Goal: Transaction & Acquisition: Purchase product/service

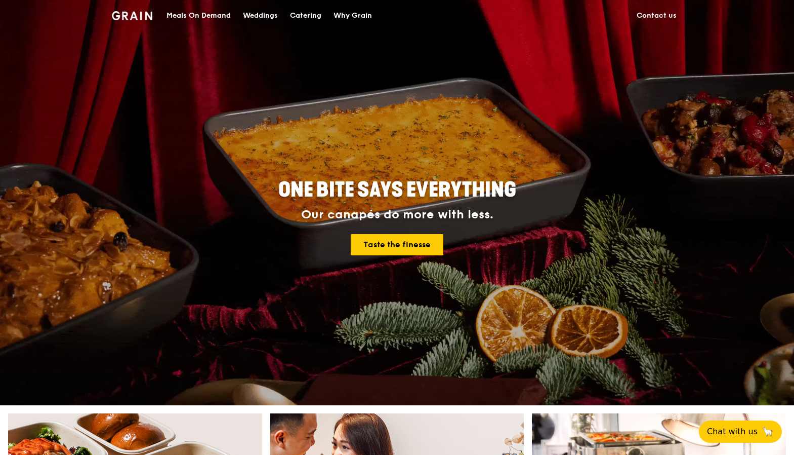
click at [207, 18] on div "Meals On Demand" at bounding box center [199, 16] width 64 height 30
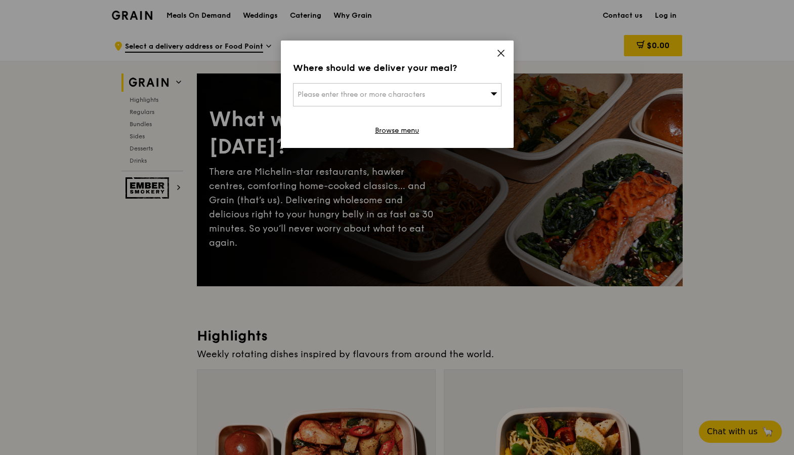
click at [422, 93] on span "Please enter three or more characters" at bounding box center [362, 94] width 128 height 9
click at [422, 93] on input "search" at bounding box center [398, 95] width 208 height 22
type input "[GEOGRAPHIC_DATA]"
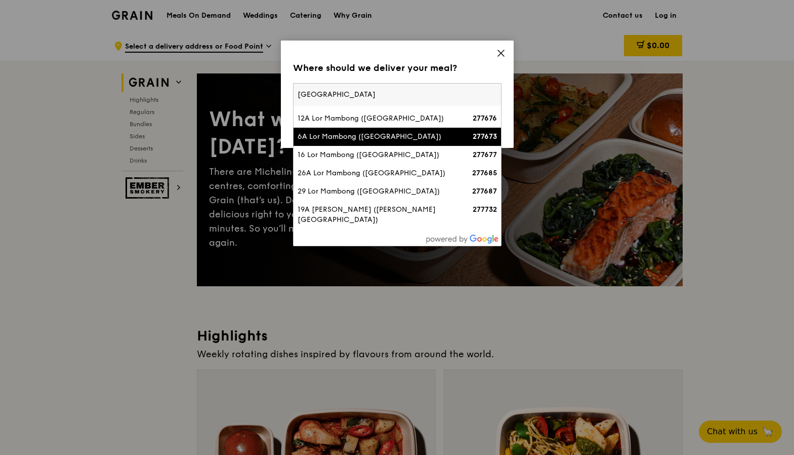
scroll to position [51, 0]
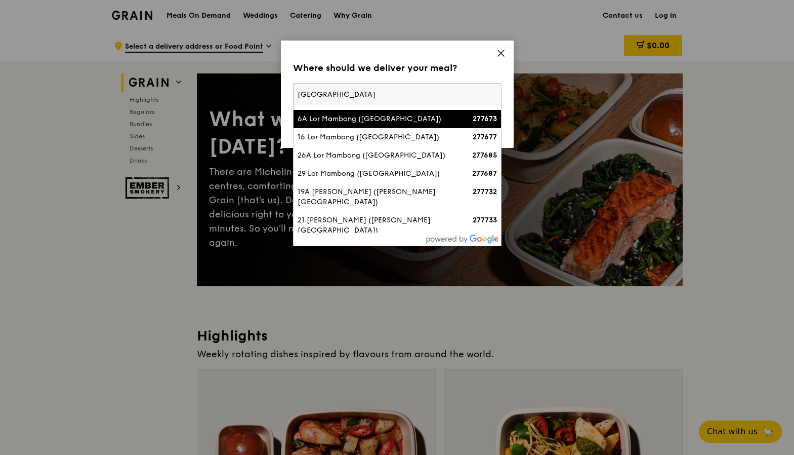
type input "[GEOGRAPHIC_DATA]"
drag, startPoint x: 300, startPoint y: 96, endPoint x: 173, endPoint y: 96, distance: 127.6
click at [173, 96] on div "Where should we deliver your meal? Please enter three or more characters [GEOGR…" at bounding box center [397, 227] width 794 height 455
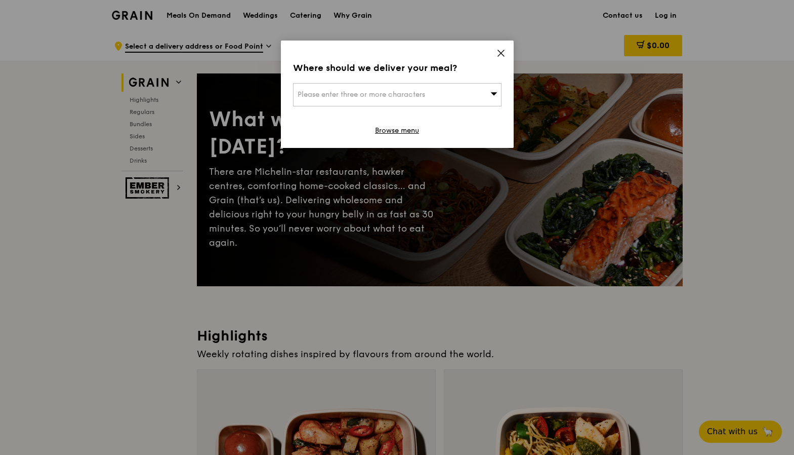
click at [367, 95] on span "Please enter three or more characters" at bounding box center [362, 94] width 128 height 9
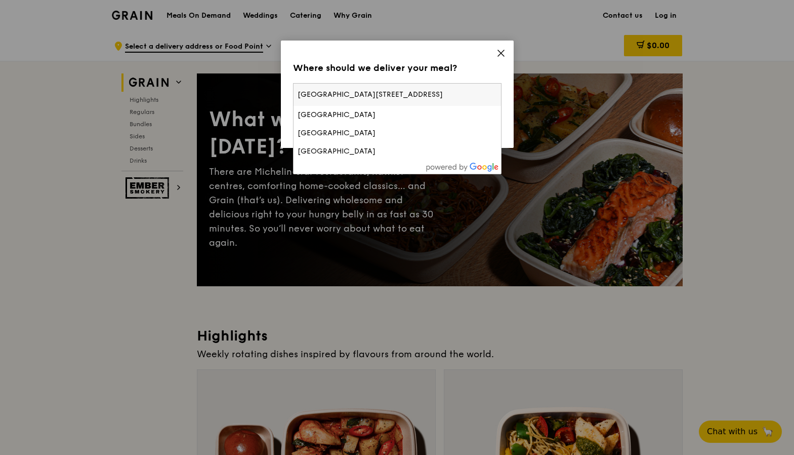
scroll to position [0, 0]
type input "H"
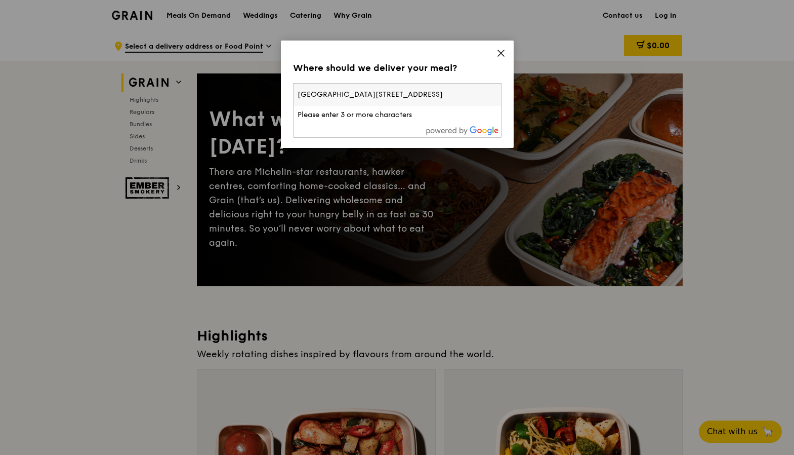
scroll to position [0, 30]
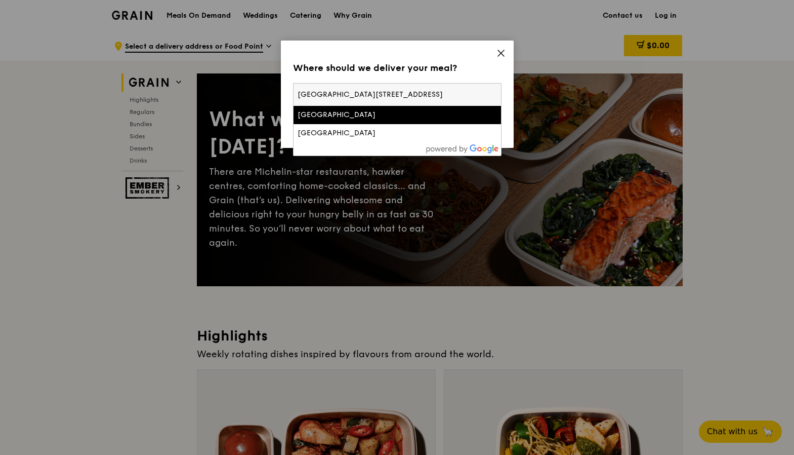
type input "[GEOGRAPHIC_DATA][STREET_ADDRESS]"
click at [498, 75] on div "Where should we deliver your meal? Please enter three or more characters [GEOGR…" at bounding box center [397, 93] width 233 height 107
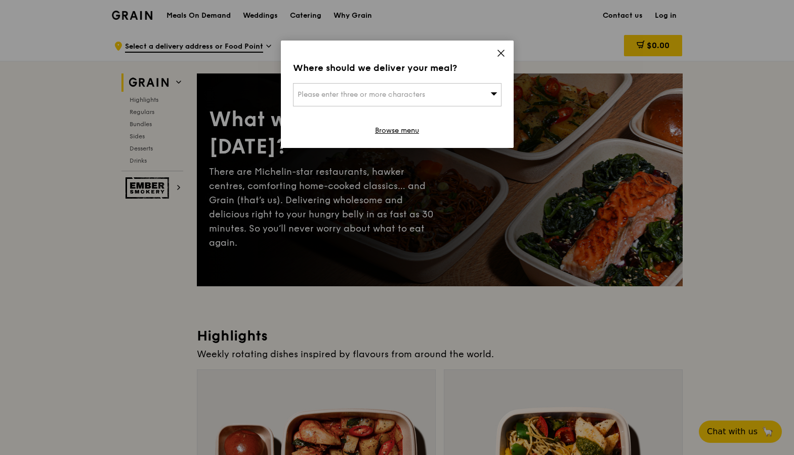
click at [410, 97] on span "Please enter three or more characters" at bounding box center [362, 94] width 128 height 9
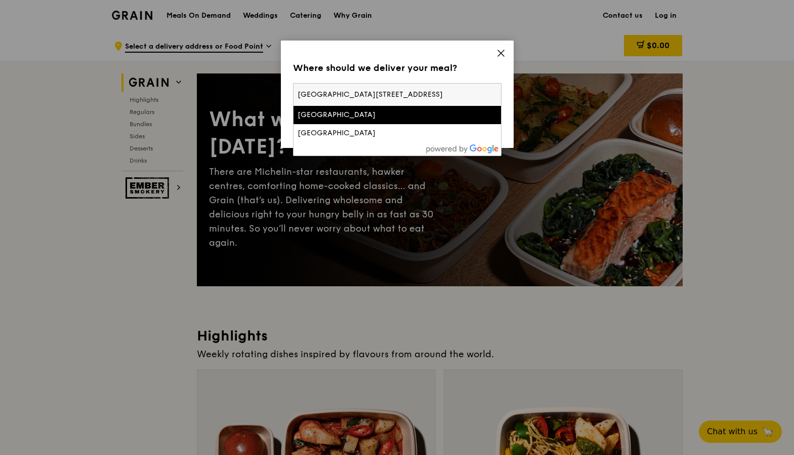
drag, startPoint x: 465, startPoint y: 95, endPoint x: 159, endPoint y: 97, distance: 305.3
click at [161, 97] on div "Where should we deliver your meal? Please enter three or more characters [GEOGR…" at bounding box center [397, 227] width 794 height 455
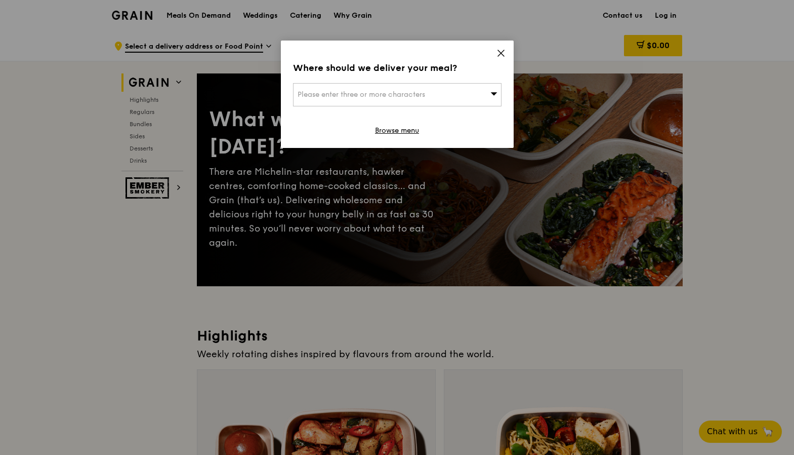
click at [385, 94] on span "Please enter three or more characters" at bounding box center [362, 94] width 128 height 9
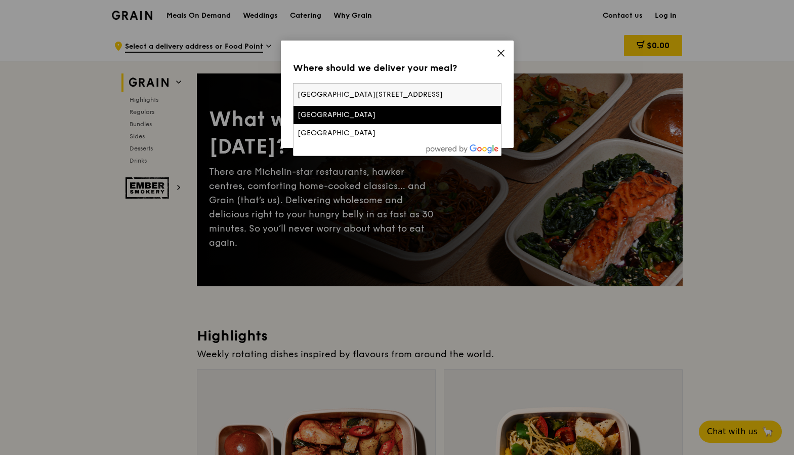
drag, startPoint x: 465, startPoint y: 93, endPoint x: 277, endPoint y: 85, distance: 188.5
click at [277, 85] on div "Where should we deliver your meal? Please enter three or more characters [GEOGR…" at bounding box center [397, 227] width 794 height 455
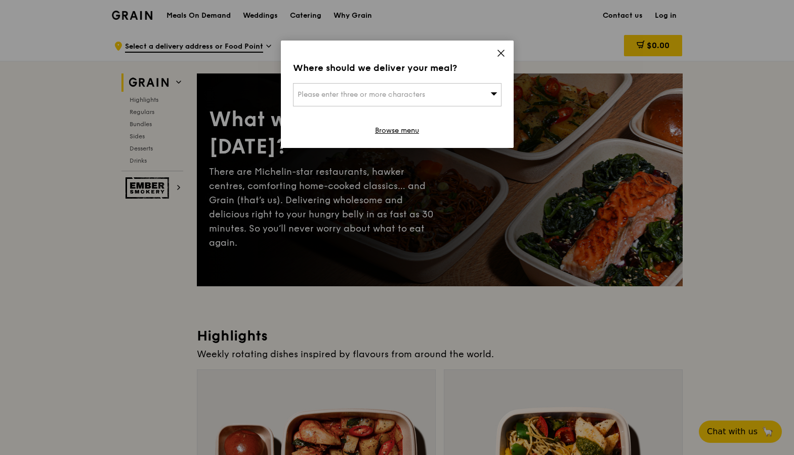
click at [397, 100] on div "Please enter three or more characters" at bounding box center [397, 94] width 209 height 23
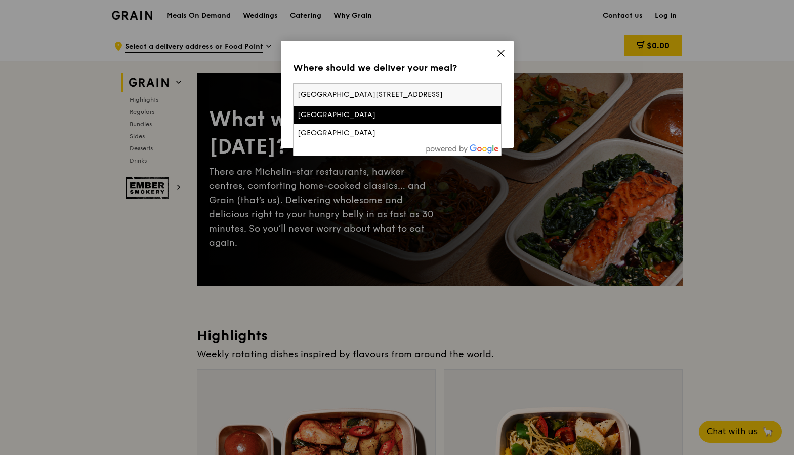
scroll to position [0, 30]
drag, startPoint x: 446, startPoint y: 93, endPoint x: 562, endPoint y: 94, distance: 115.9
click at [562, 94] on div "Where should we deliver your meal? Please enter three or more characters [GEOGR…" at bounding box center [397, 227] width 794 height 455
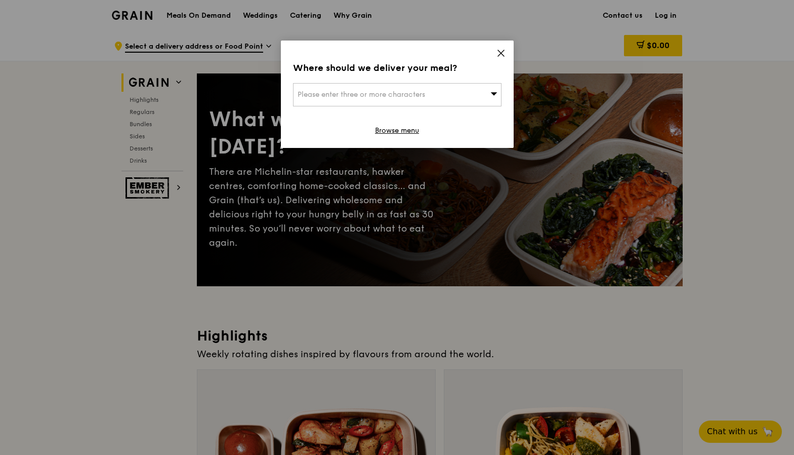
click at [434, 103] on div "Please enter three or more characters" at bounding box center [397, 94] width 209 height 23
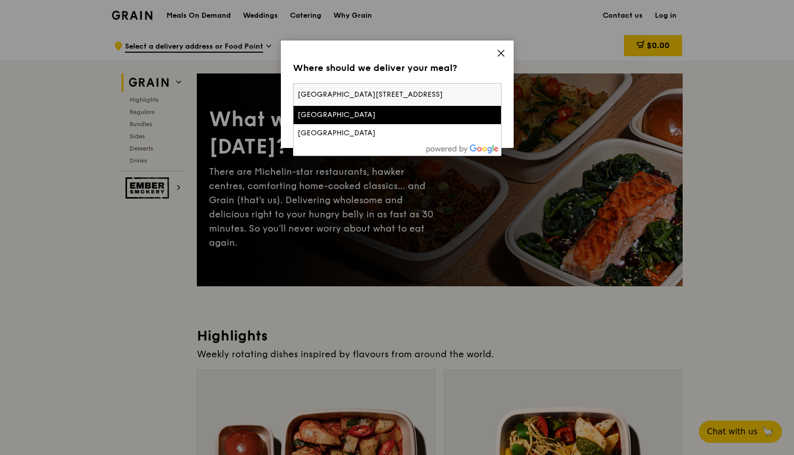
type input "[GEOGRAPHIC_DATA][STREET_ADDRESS]"
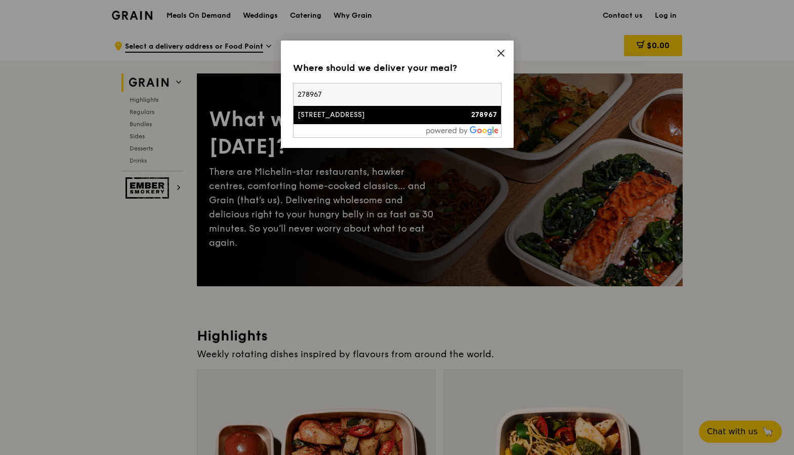
type input "278967"
click at [398, 114] on div "[STREET_ADDRESS]" at bounding box center [373, 115] width 150 height 10
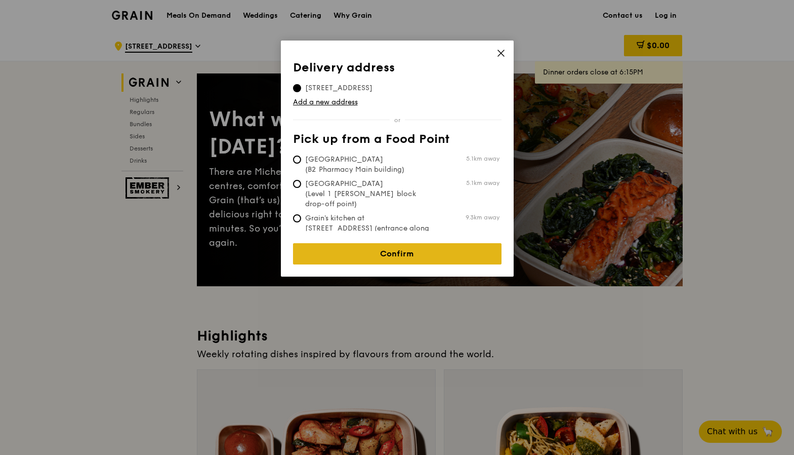
click at [423, 243] on link "Confirm" at bounding box center [397, 253] width 209 height 21
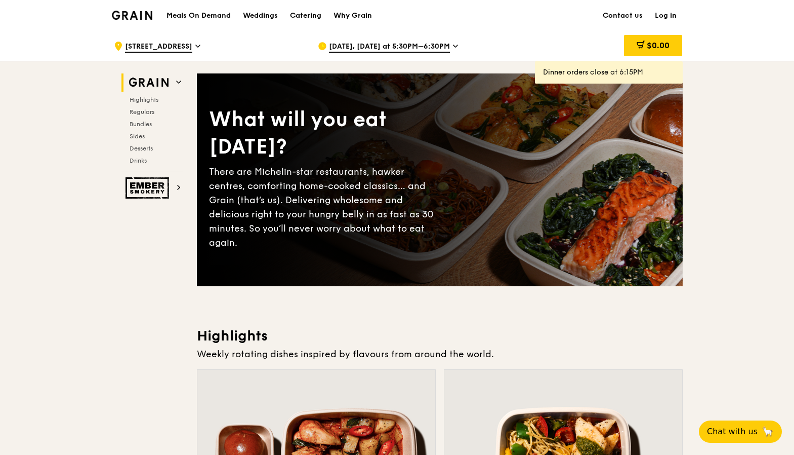
click at [441, 49] on span "[DATE], [DATE] at 5:30PM–6:30PM" at bounding box center [389, 47] width 121 height 11
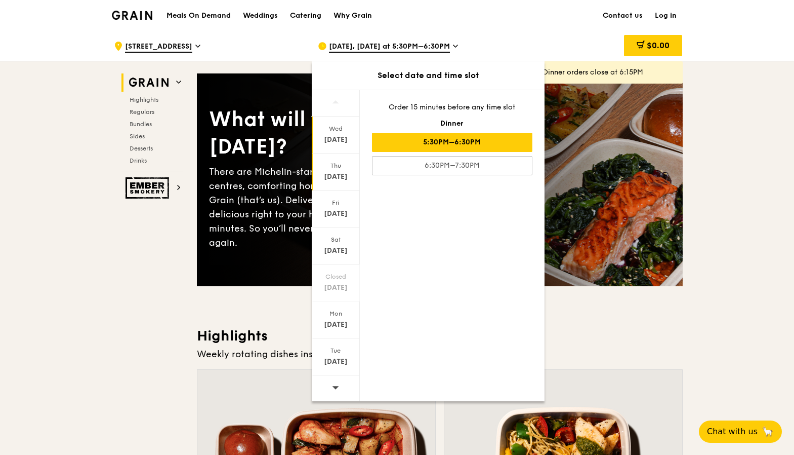
click at [343, 171] on div "[DATE]" at bounding box center [336, 171] width 48 height 37
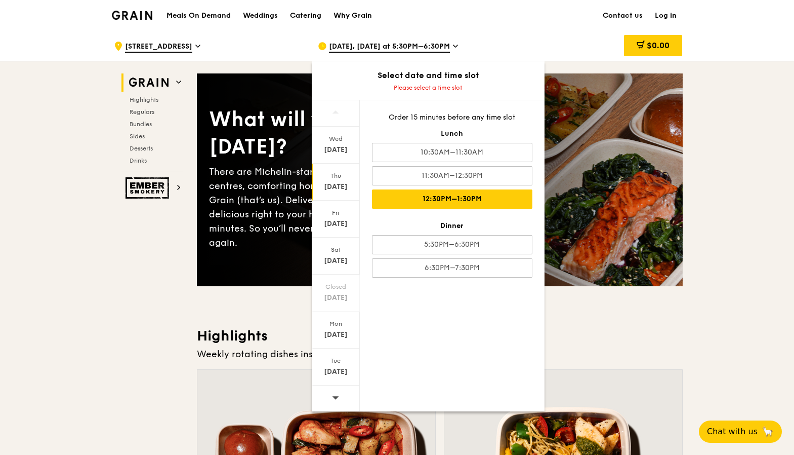
click at [495, 196] on div "12:30PM–1:30PM" at bounding box center [452, 198] width 160 height 19
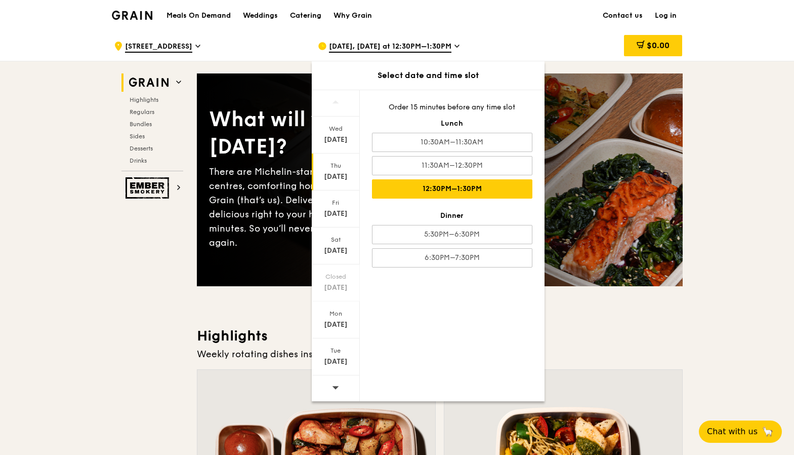
click at [460, 53] on span at bounding box center [457, 48] width 5 height 12
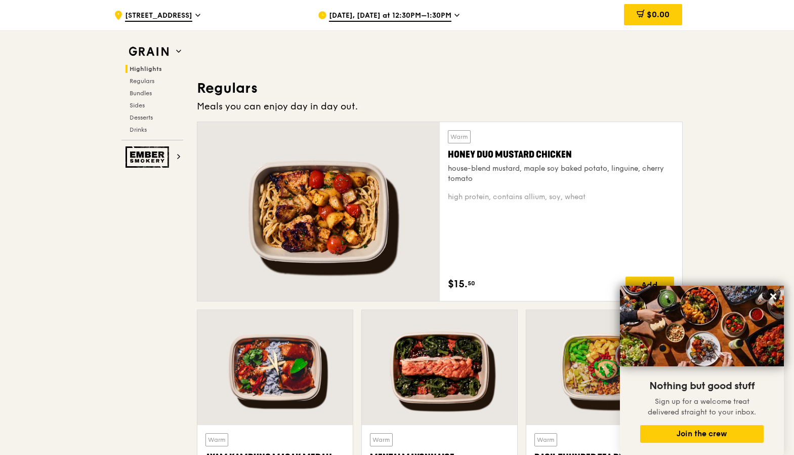
scroll to position [658, 0]
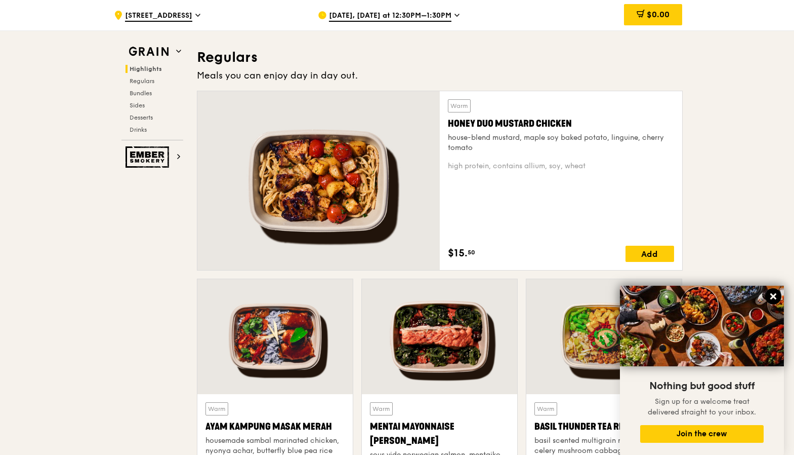
click at [769, 295] on icon at bounding box center [773, 296] width 9 height 9
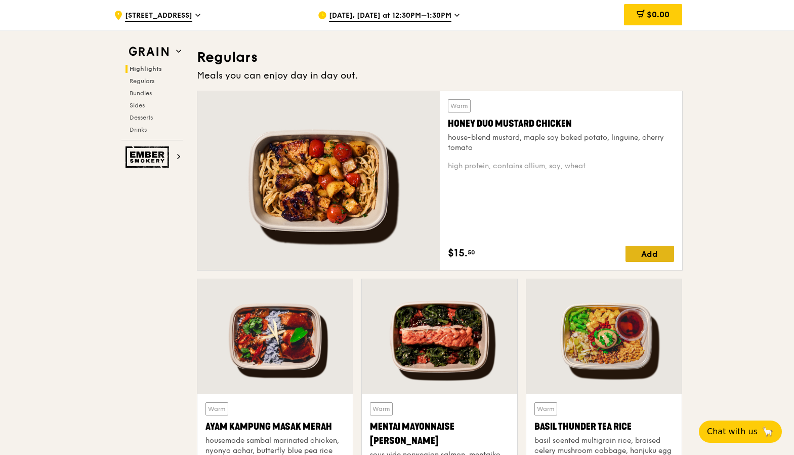
click at [654, 251] on div "Add" at bounding box center [650, 254] width 49 height 16
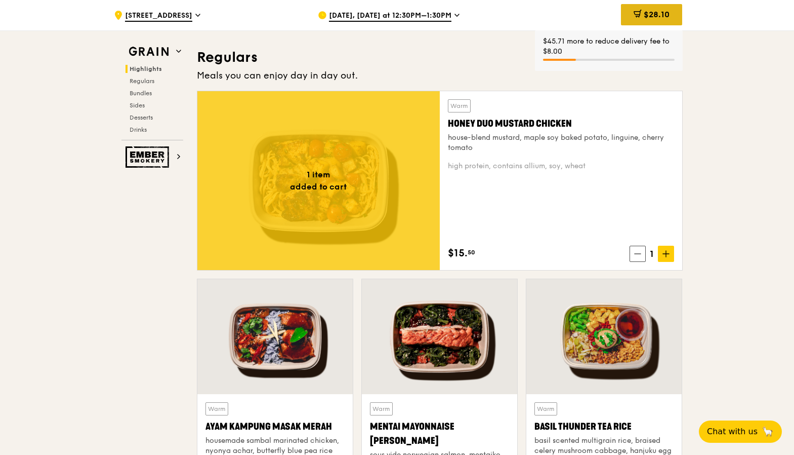
click at [657, 13] on span "$28.10" at bounding box center [657, 15] width 26 height 10
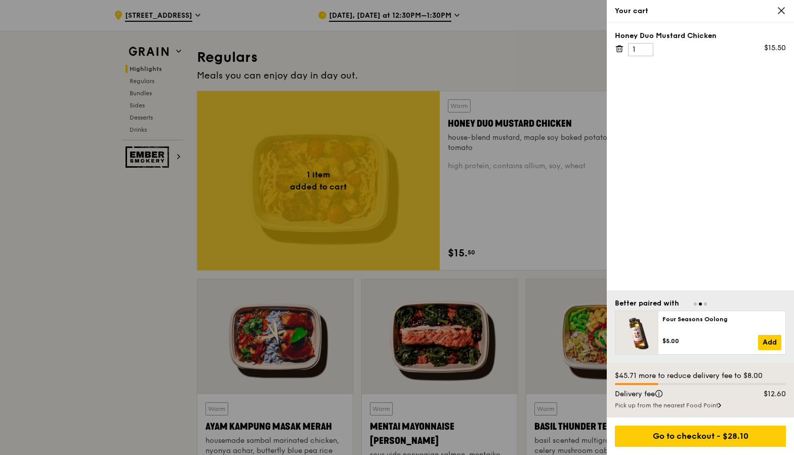
click at [621, 49] on icon at bounding box center [619, 48] width 9 height 9
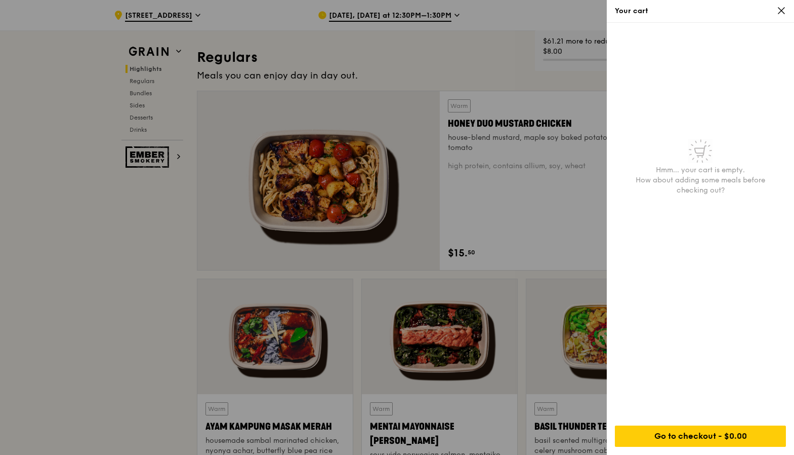
click at [779, 11] on icon at bounding box center [781, 10] width 9 height 9
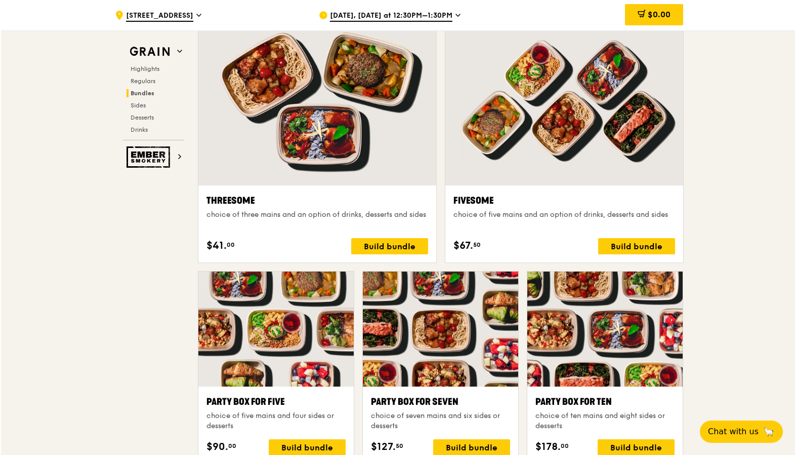
scroll to position [1721, 0]
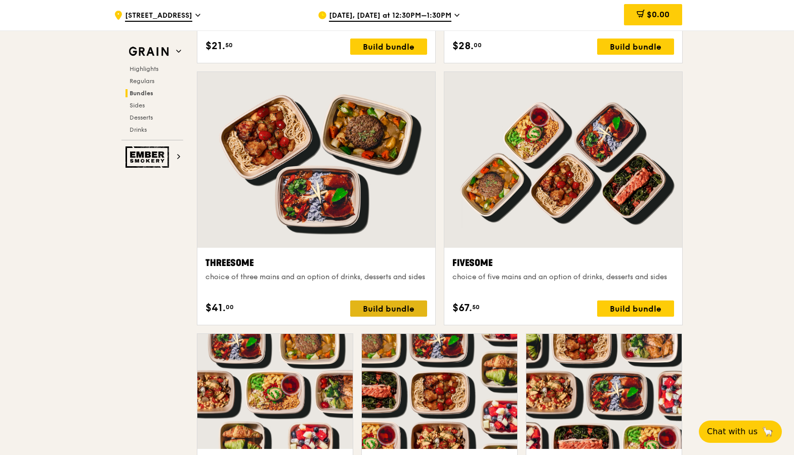
click at [380, 304] on div "Build bundle" at bounding box center [388, 308] width 77 height 16
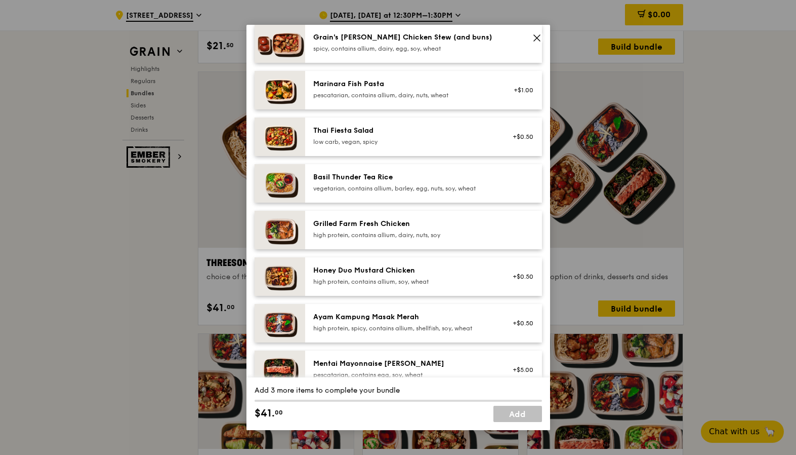
scroll to position [101, 0]
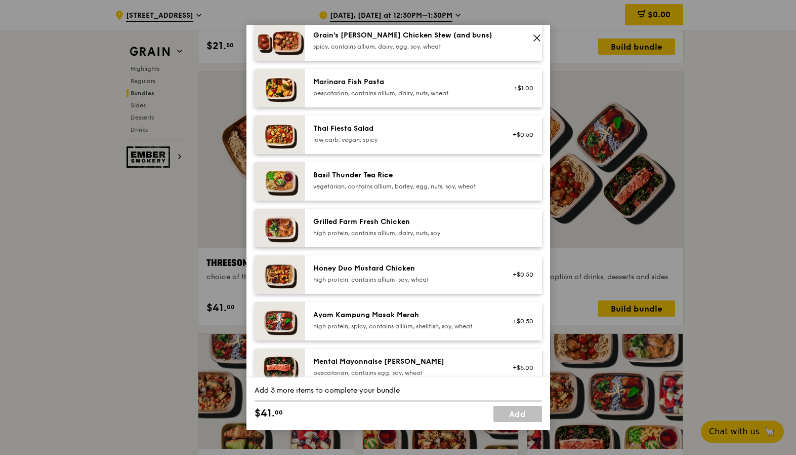
click at [441, 274] on div "Honey Duo Mustard Chicken high protein, contains allium, soy, wheat" at bounding box center [404, 273] width 182 height 20
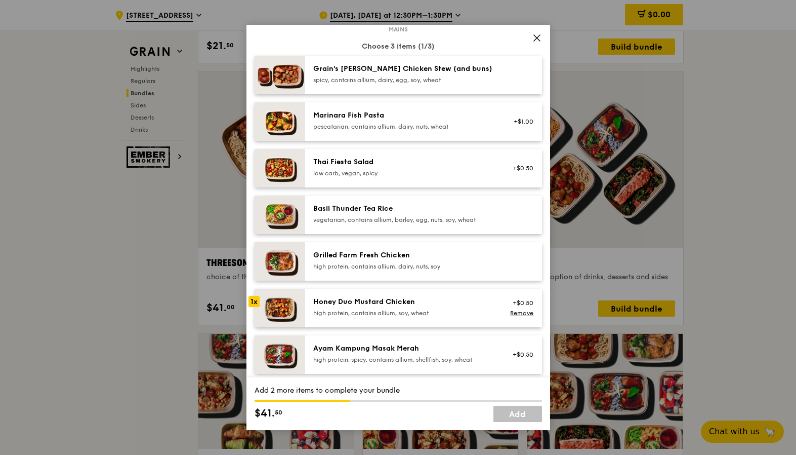
scroll to position [0, 0]
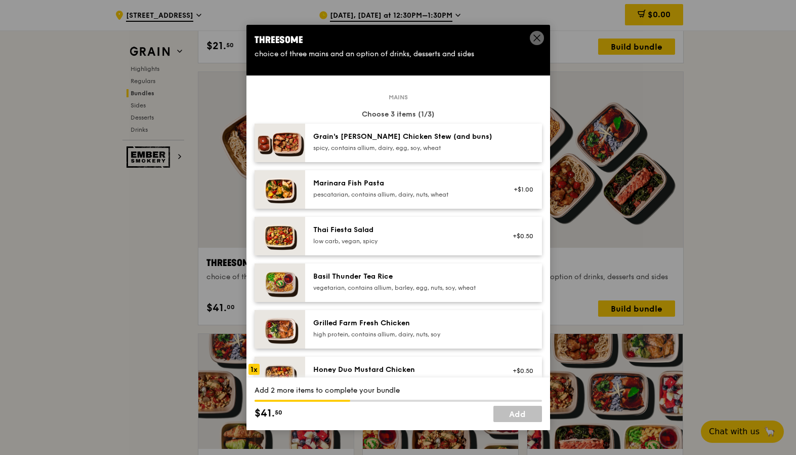
click at [472, 148] on div "spicy, contains allium, dairy, egg, soy, wheat" at bounding box center [404, 148] width 182 height 8
click at [464, 329] on div "Grilled Farm Fresh Chicken high protein, contains allium, dairy, nuts, soy" at bounding box center [404, 328] width 182 height 20
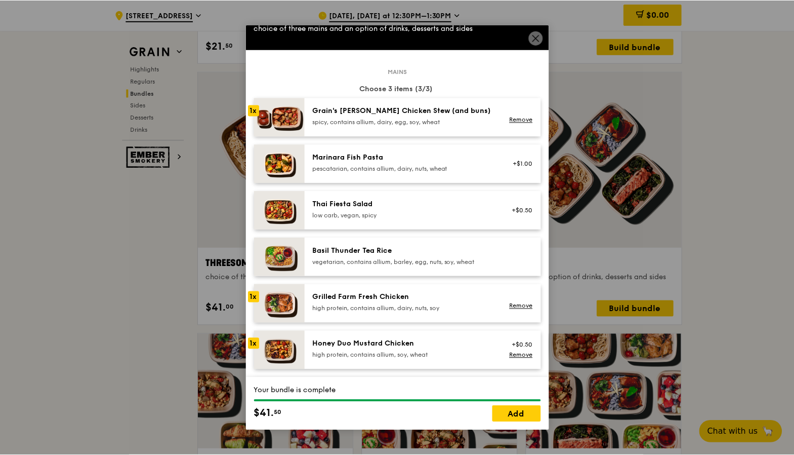
scroll to position [51, 0]
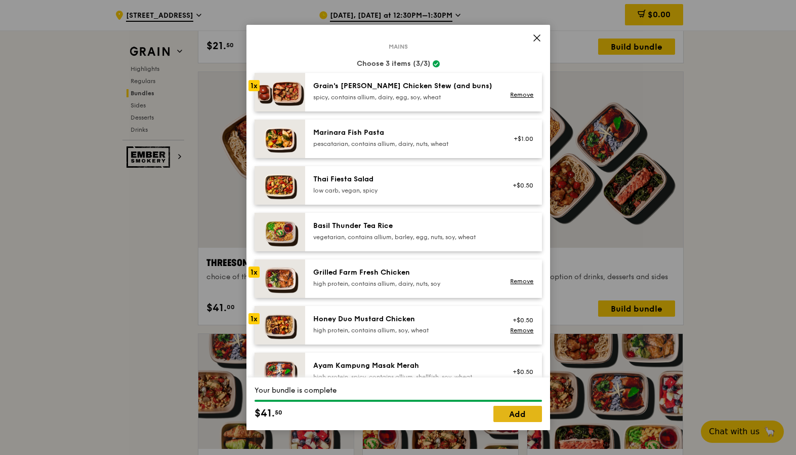
click at [517, 414] on link "Add" at bounding box center [518, 413] width 49 height 16
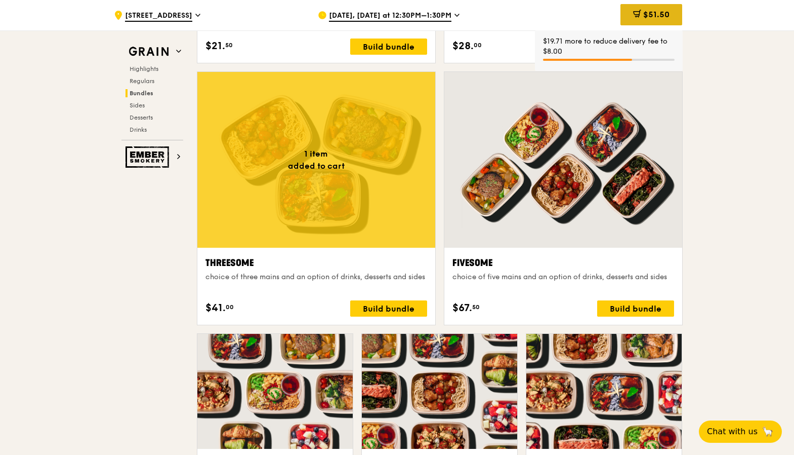
click at [663, 19] on span "$51.50" at bounding box center [656, 15] width 26 height 10
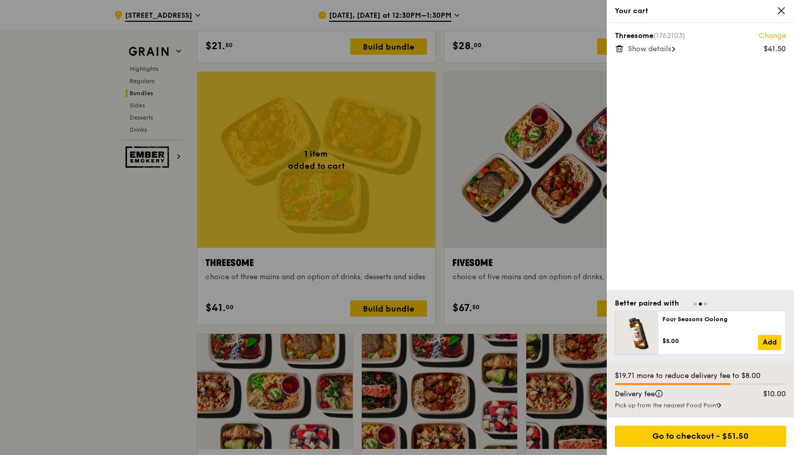
click at [720, 406] on div "Pick up from the nearest Food Point" at bounding box center [700, 405] width 171 height 8
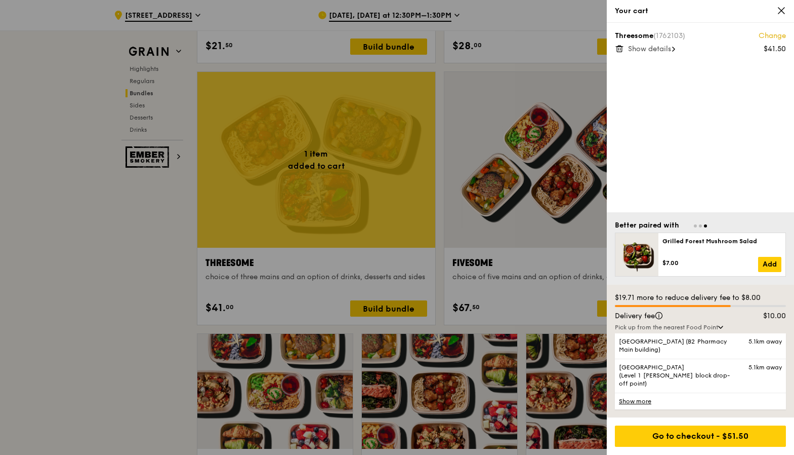
click at [639, 401] on link "Show more" at bounding box center [700, 400] width 171 height 17
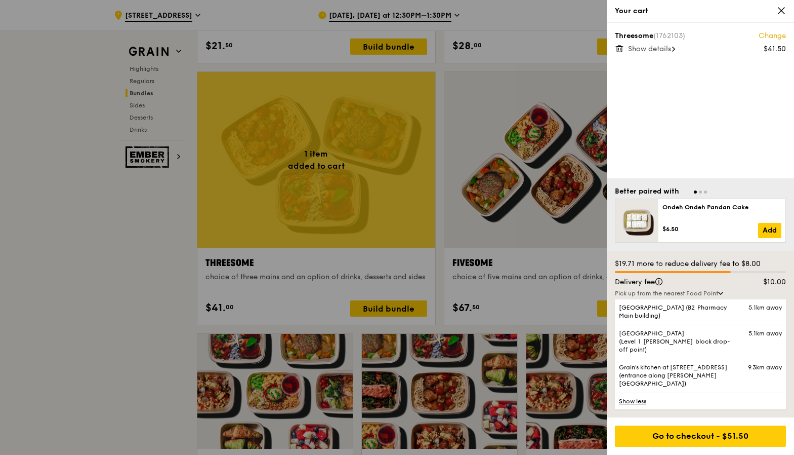
click at [723, 287] on div "Delivery fee" at bounding box center [678, 282] width 138 height 10
click at [765, 40] on link "Change" at bounding box center [772, 36] width 27 height 10
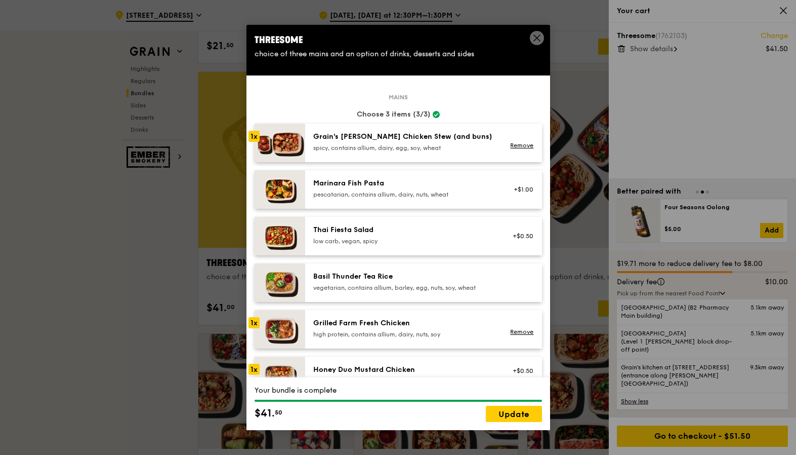
click at [537, 35] on icon at bounding box center [537, 37] width 9 height 9
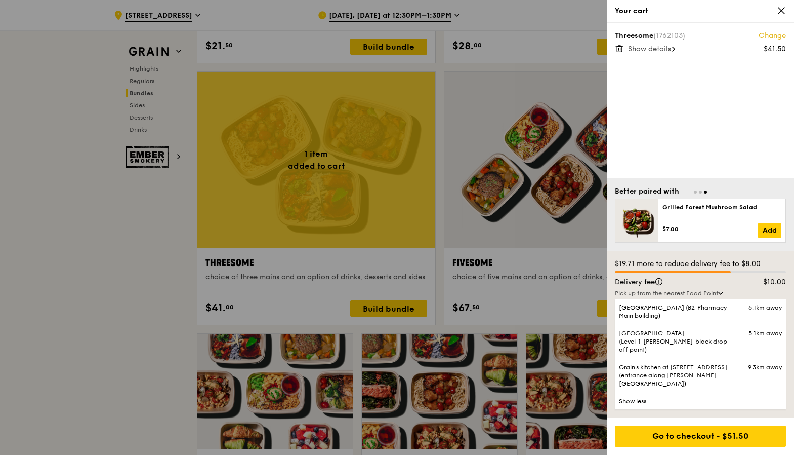
click at [619, 49] on icon at bounding box center [619, 48] width 9 height 9
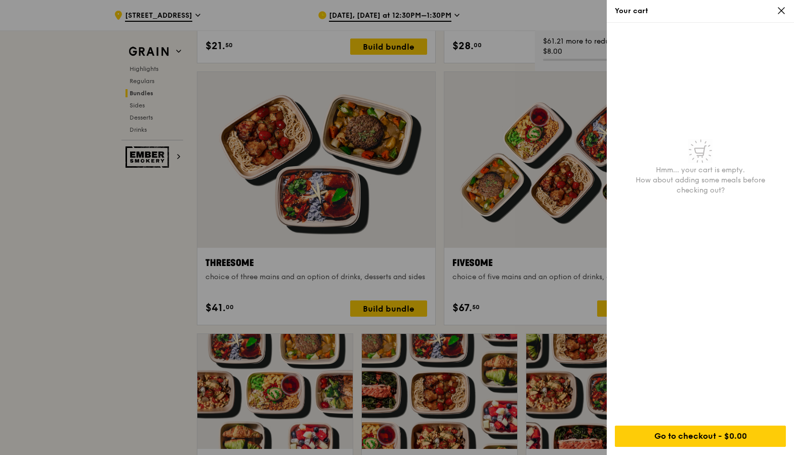
click at [781, 11] on icon at bounding box center [781, 10] width 9 height 9
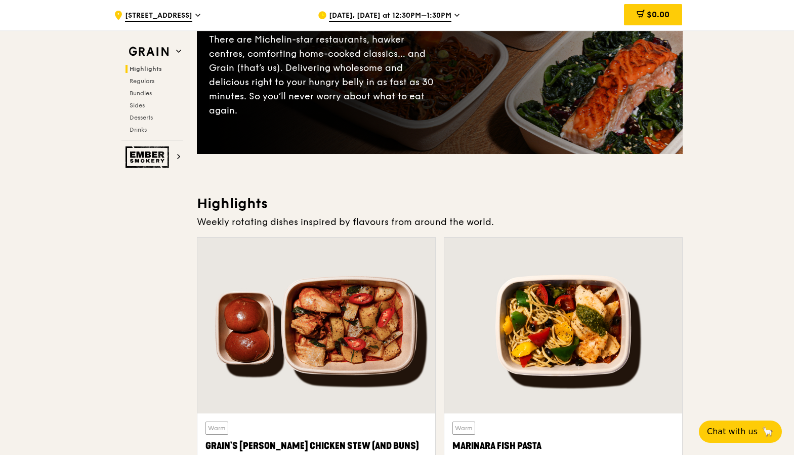
scroll to position [0, 0]
